Goal: Browse casually

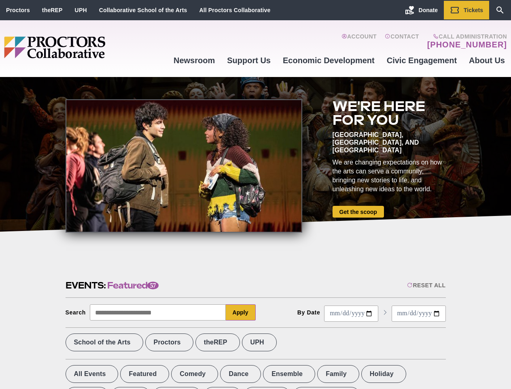
click at [255, 194] on div at bounding box center [184, 165] width 237 height 133
click at [426, 285] on div "Reset All" at bounding box center [426, 285] width 38 height 6
click at [241, 312] on button "Apply" at bounding box center [241, 312] width 30 height 16
